Goal: Task Accomplishment & Management: Manage account settings

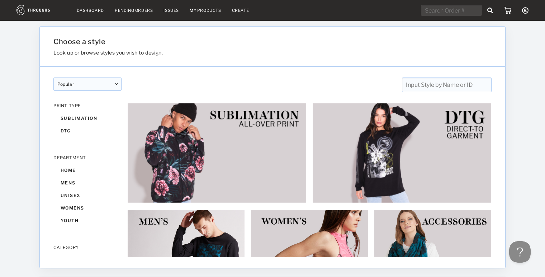
click at [88, 9] on link "Dashboard" at bounding box center [90, 10] width 27 height 5
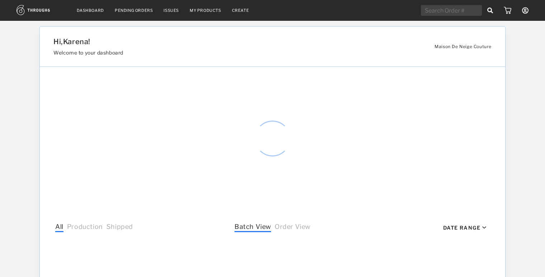
select select "8"
select select "2025"
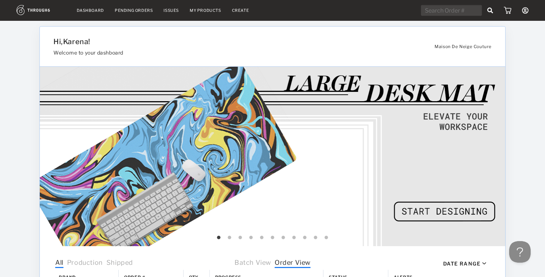
drag, startPoint x: 551, startPoint y: 49, endPoint x: 549, endPoint y: 34, distance: 15.6
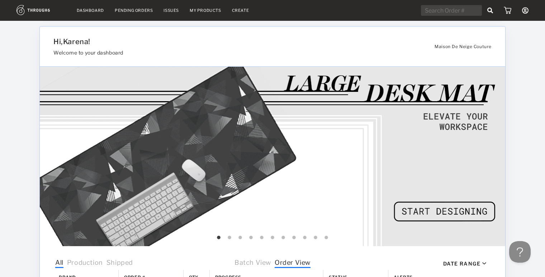
click at [545, 34] on html "Dashboard Pending Orders Issues My Products Create My Account Create New Brand …" at bounding box center [272, 138] width 545 height 277
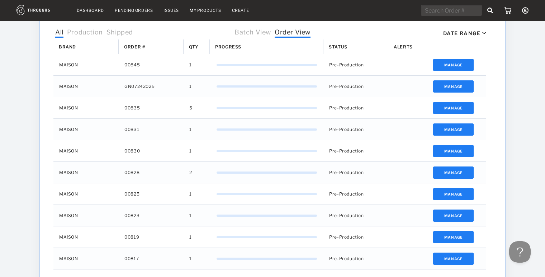
scroll to position [292, 0]
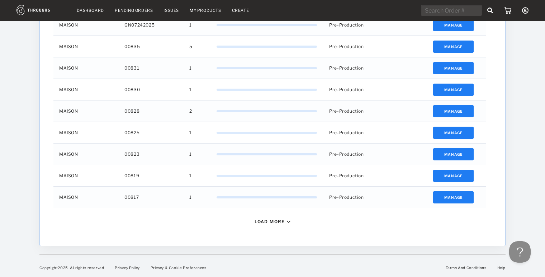
click at [273, 221] on div "Load More" at bounding box center [270, 221] width 30 height 5
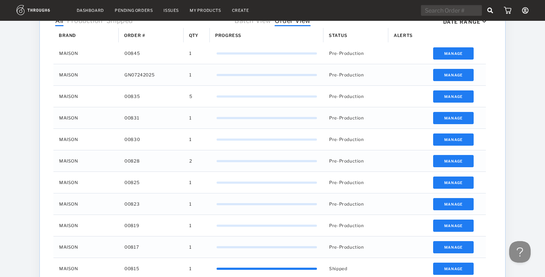
scroll to position [238, 0]
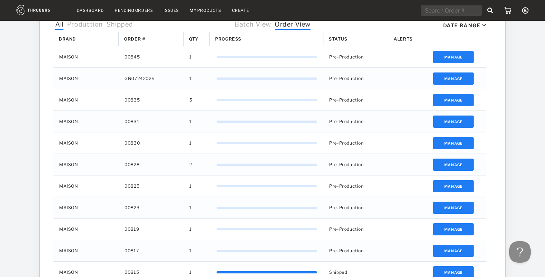
click at [540, 66] on div "Dashboard Pending Orders Issues My Products Create My Account Create New Brand …" at bounding box center [272, 154] width 545 height 785
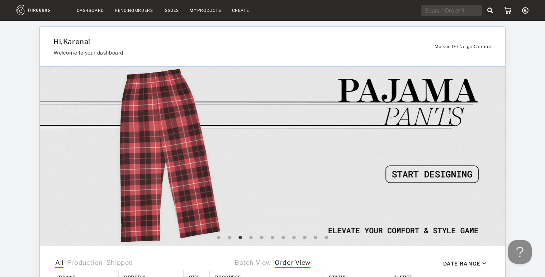
click at [519, 247] on button at bounding box center [519, 251] width 22 height 22
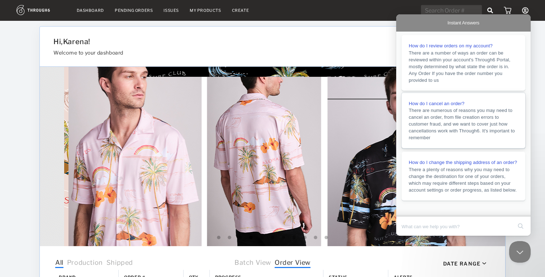
click at [426, 111] on link "How do I cancel an order? There are numerous of reasons you may need to cancel …" at bounding box center [464, 121] width 124 height 56
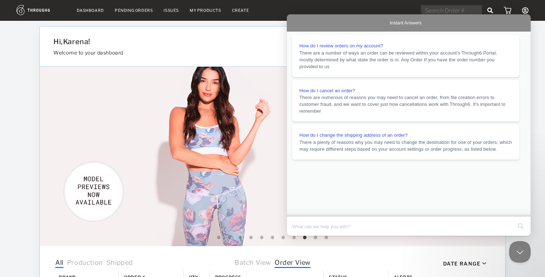
scroll to position [364, 0]
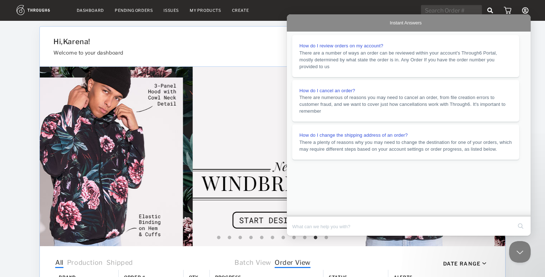
drag, startPoint x: 296, startPoint y: 139, endPoint x: 364, endPoint y: 135, distance: 68.3
copy link "support@through6.com"
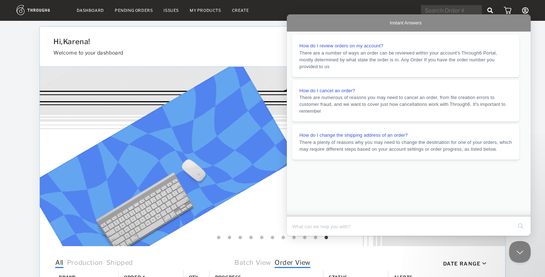
click at [300, 236] on button "Close" at bounding box center [293, 240] width 13 height 9
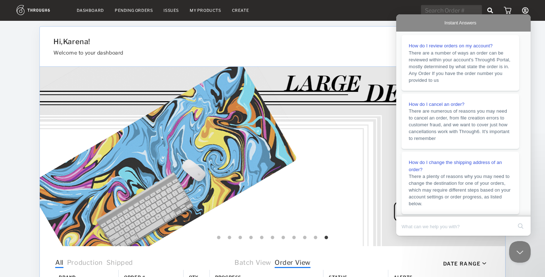
scroll to position [363, 0]
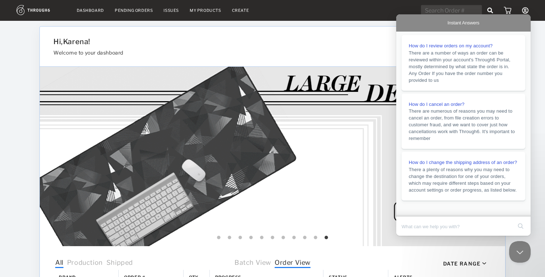
click at [525, 11] on icon at bounding box center [525, 10] width 6 height 6
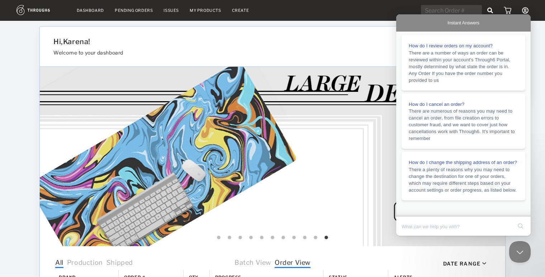
click at [525, 11] on icon at bounding box center [525, 10] width 6 height 6
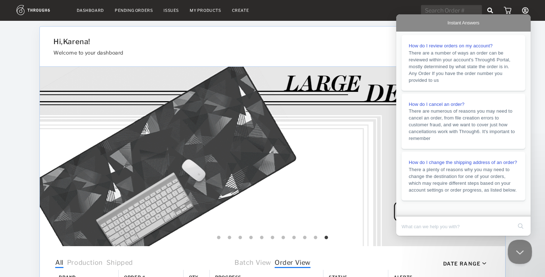
click at [521, 251] on button "Close Beacon popover" at bounding box center [519, 251] width 22 height 22
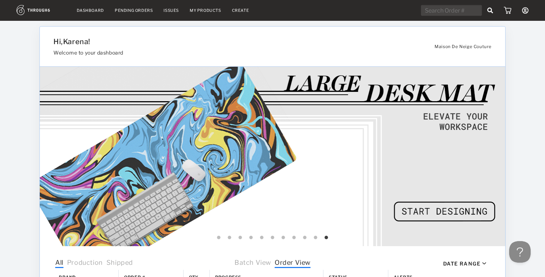
click at [523, 12] on icon at bounding box center [525, 10] width 6 height 6
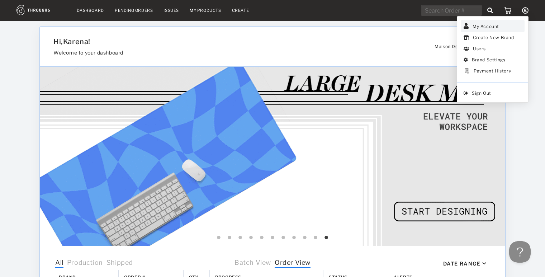
click at [488, 24] on link "My Account" at bounding box center [493, 26] width 64 height 12
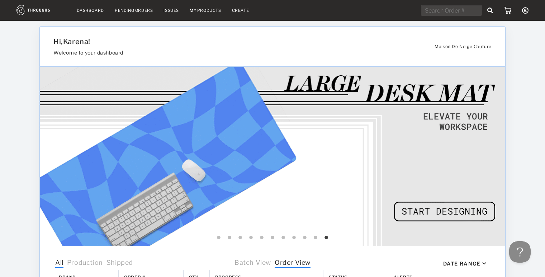
click at [93, 12] on link "Dashboard" at bounding box center [90, 10] width 27 height 5
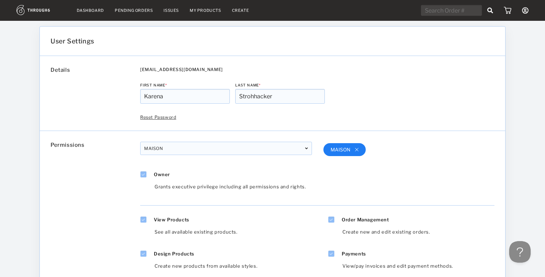
click at [524, 9] on icon at bounding box center [525, 10] width 6 height 6
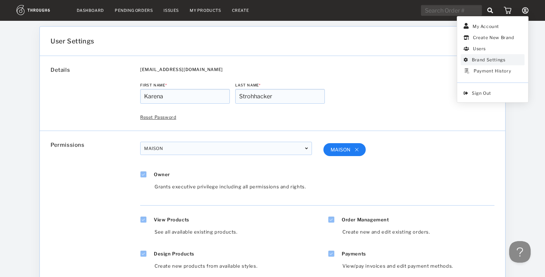
click at [488, 60] on link "Brand Settings" at bounding box center [493, 59] width 64 height 11
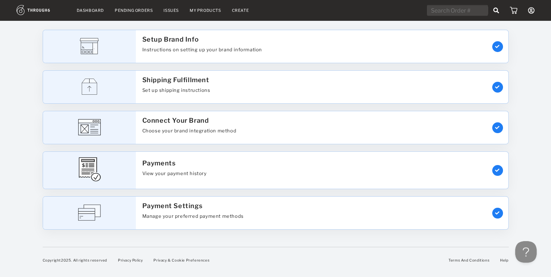
click at [528, 13] on icon at bounding box center [531, 10] width 6 height 6
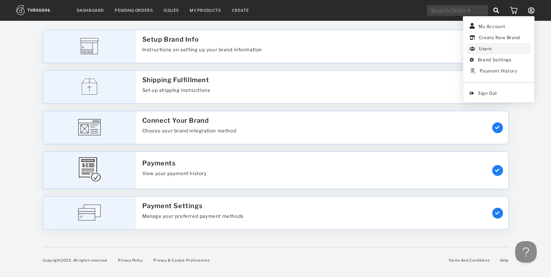
click at [491, 48] on link "Users" at bounding box center [499, 48] width 64 height 11
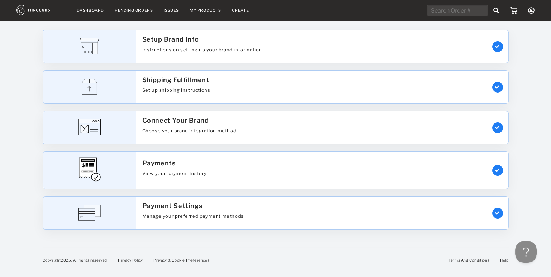
click at [84, 11] on link "Dashboard" at bounding box center [90, 10] width 27 height 5
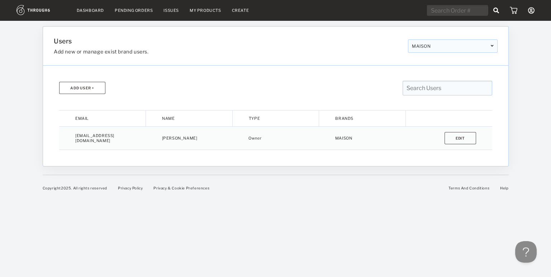
click at [524, 12] on div "My Account Create New Brand Users Brand Settings Payment History Sign Out" at bounding box center [481, 10] width 108 height 11
click at [529, 11] on icon at bounding box center [531, 10] width 6 height 6
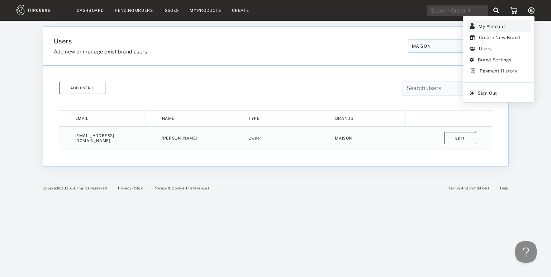
click at [498, 27] on link "My Account" at bounding box center [499, 26] width 64 height 12
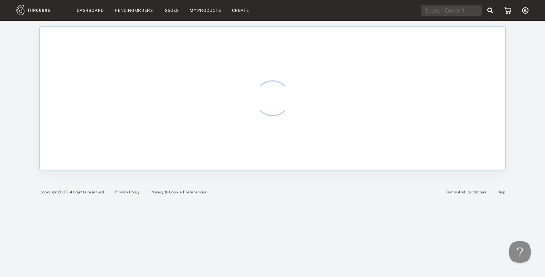
select select "8"
select select "2025"
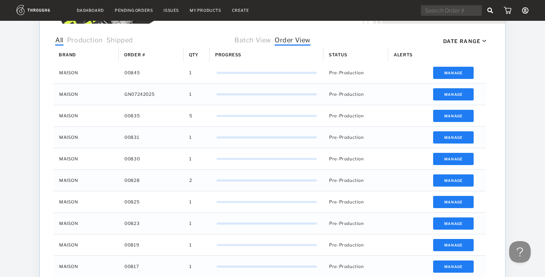
scroll to position [223, 0]
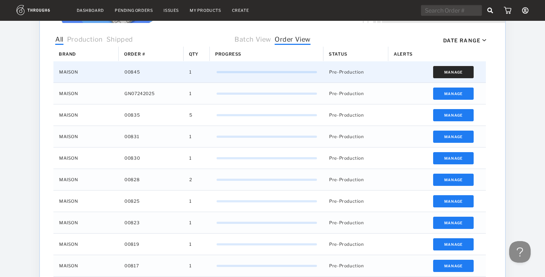
click at [447, 75] on button "Manage" at bounding box center [453, 72] width 41 height 12
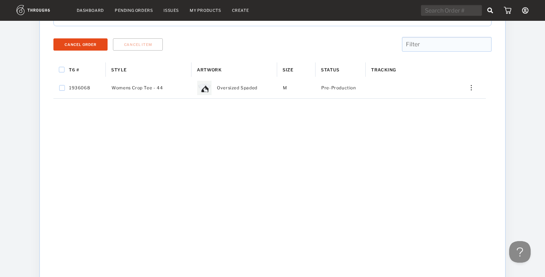
scroll to position [97, 0]
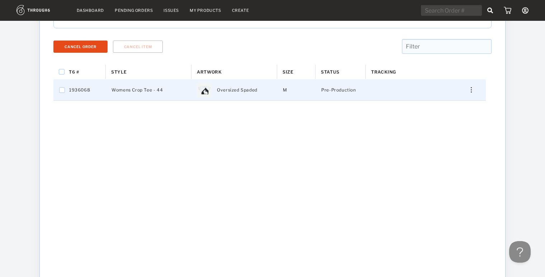
drag, startPoint x: 93, startPoint y: 90, endPoint x: 69, endPoint y: 88, distance: 24.1
click at [69, 88] on div "1936068" at bounding box center [79, 89] width 52 height 21
checkbox input "true"
click at [71, 88] on span "1936068" at bounding box center [79, 89] width 21 height 9
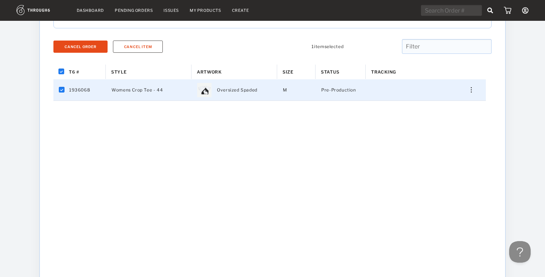
checkbox input "false"
click at [71, 88] on span "1936068" at bounding box center [79, 89] width 21 height 9
checkbox input "true"
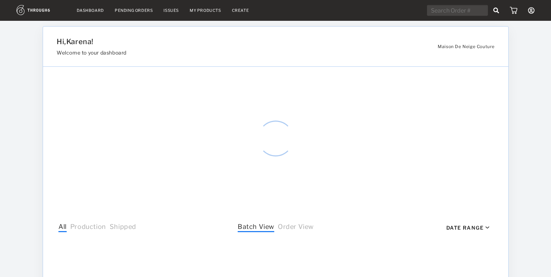
select select "8"
select select "2025"
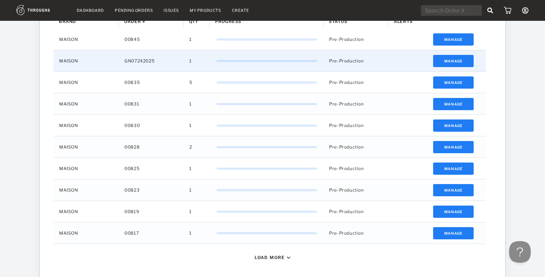
scroll to position [255, 0]
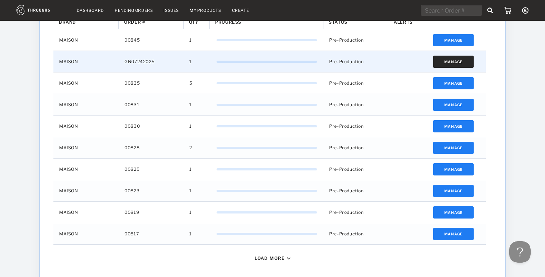
click at [446, 59] on button "Manage" at bounding box center [453, 62] width 41 height 12
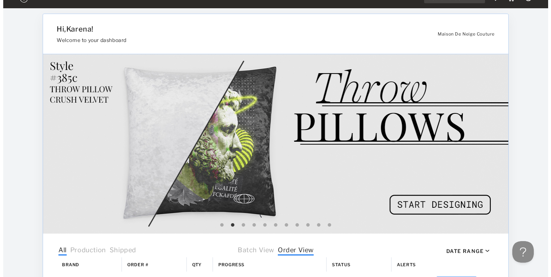
scroll to position [0, 0]
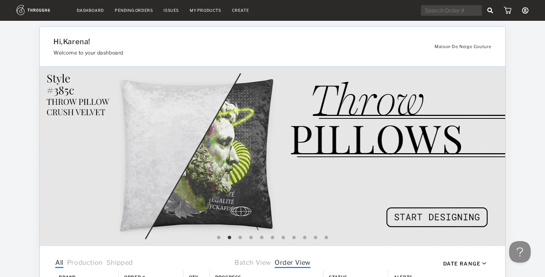
click at [40, 10] on img at bounding box center [42, 10] width 50 height 10
